Goal: Information Seeking & Learning: Learn about a topic

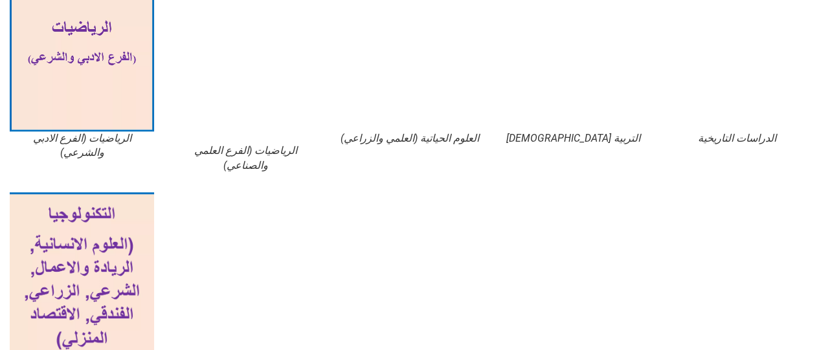
scroll to position [648, 0]
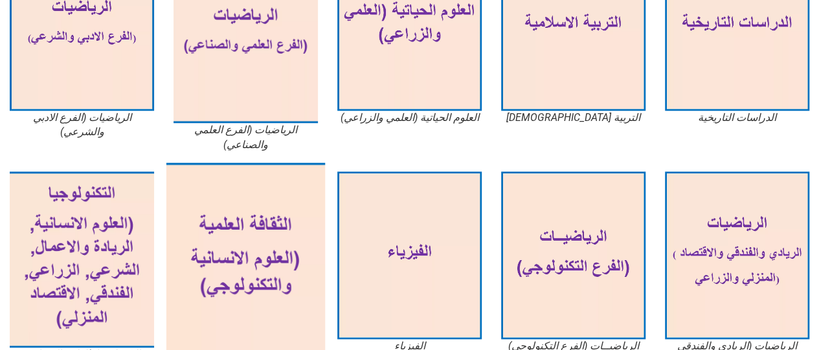
click at [229, 220] on img at bounding box center [245, 260] width 159 height 194
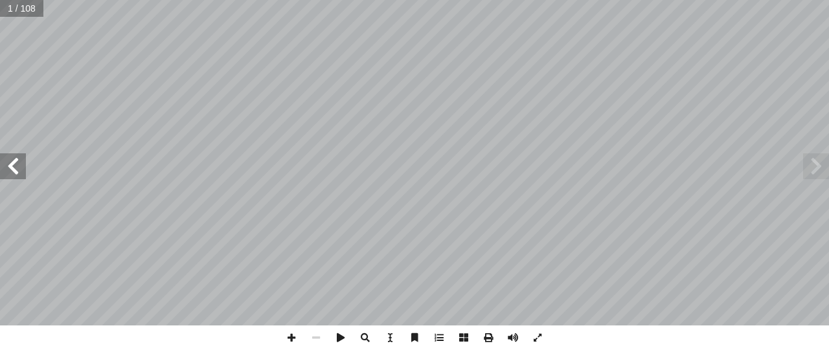
click at [12, 158] on span at bounding box center [13, 167] width 26 height 26
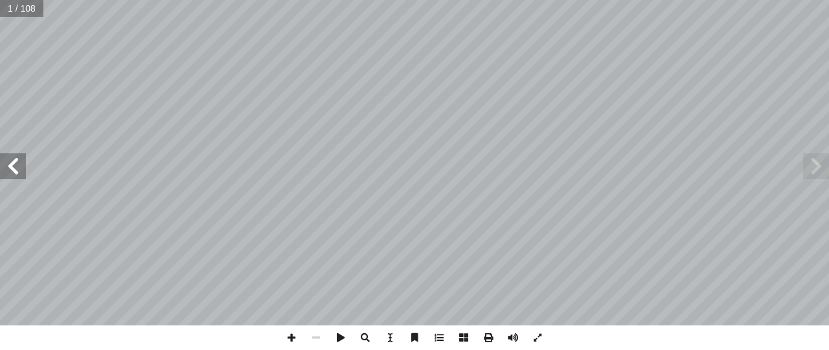
click at [12, 158] on span at bounding box center [13, 167] width 26 height 26
click at [517, 333] on span at bounding box center [513, 338] width 25 height 25
click at [14, 155] on div "٤ ول أ الفصل ال� Polymers البوليمرات ت � نتــاج كثيــر مــن المــواد المســتخدم…" at bounding box center [414, 163] width 829 height 326
click at [17, 170] on span at bounding box center [13, 167] width 26 height 26
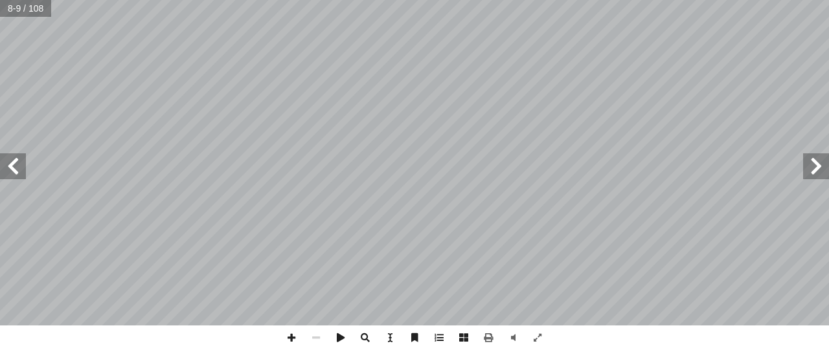
click at [17, 170] on span at bounding box center [13, 167] width 26 height 26
click at [21, 166] on span at bounding box center [13, 167] width 26 height 26
click at [823, 174] on span at bounding box center [816, 167] width 26 height 26
click at [819, 165] on span at bounding box center [816, 167] width 26 height 26
